Goal: Complete application form

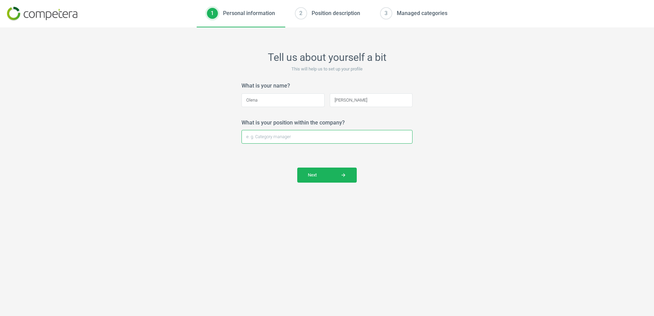
click at [324, 139] on input "What is your position within the company?" at bounding box center [327, 137] width 171 height 14
click at [344, 154] on form "What is your name? [PERSON_NAME] Please enter your full name and make sure the …" at bounding box center [327, 132] width 171 height 100
click at [348, 174] on button "Next arrow_forward" at bounding box center [327, 175] width 60 height 15
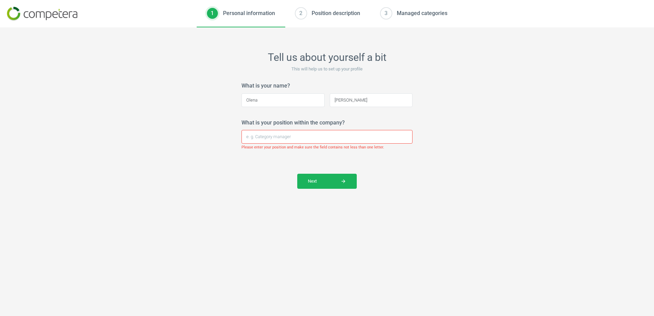
click at [396, 182] on div "Next arrow_forward" at bounding box center [327, 181] width 171 height 15
click at [369, 141] on input "What is your position within the company?" at bounding box center [327, 137] width 171 height 14
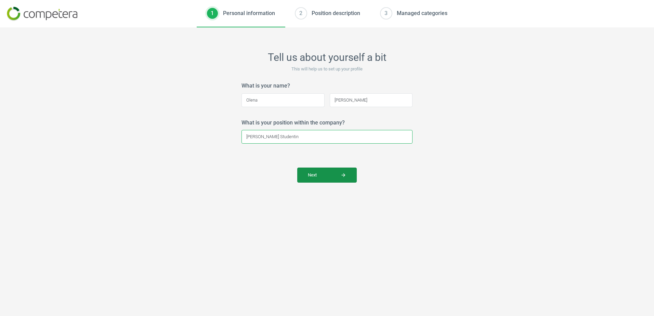
type input "[PERSON_NAME] Studentin"
click at [337, 173] on span "Next arrow_forward" at bounding box center [327, 175] width 38 height 6
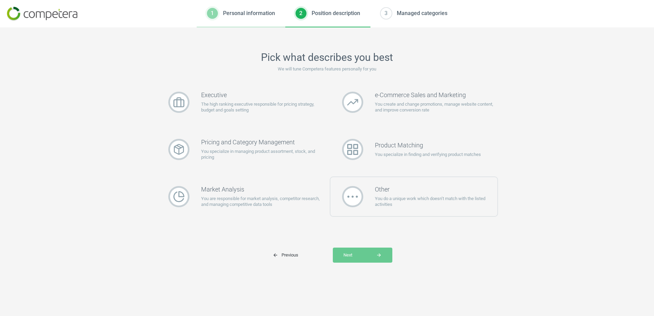
click at [463, 196] on p "You do a unique work which doesn’t match with the listed activities" at bounding box center [436, 202] width 123 height 12
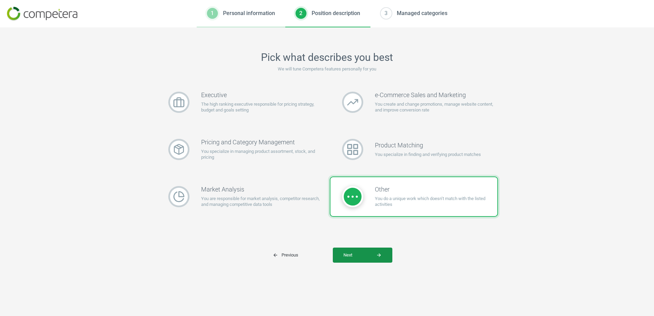
click at [375, 261] on button "Next arrow_forward" at bounding box center [363, 255] width 60 height 15
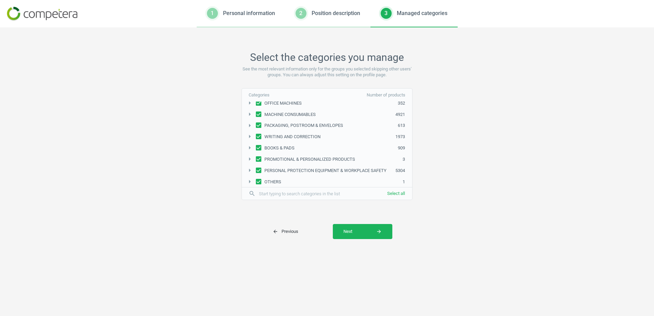
scroll to position [140, 0]
click at [280, 233] on span "arrow_back Previous" at bounding box center [286, 232] width 26 height 6
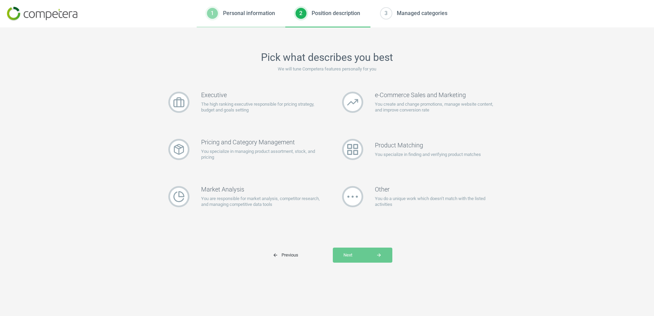
click at [287, 248] on button "arrow_back Previous" at bounding box center [297, 255] width 71 height 15
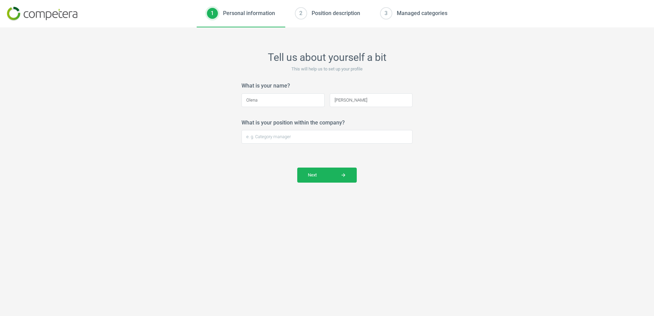
click at [288, 251] on div "Tell us about yourself a bit This will help us to set up your profile What is y…" at bounding box center [327, 171] width 654 height 289
